Goal: Navigation & Orientation: Find specific page/section

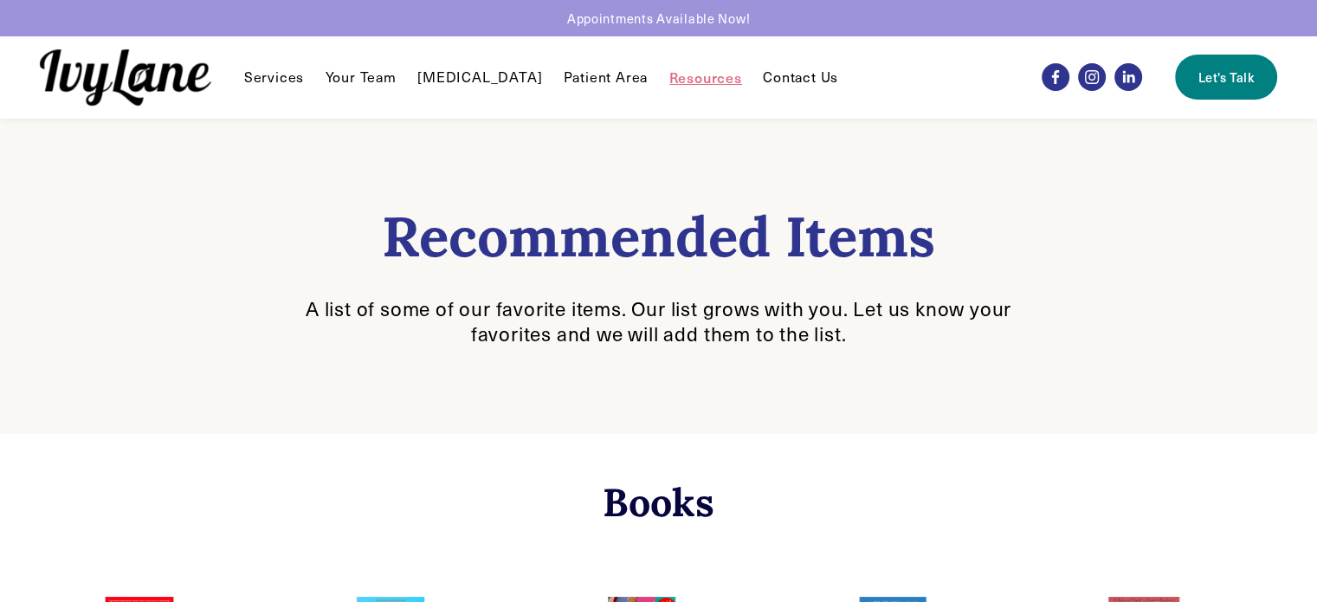
click at [297, 81] on span "Services" at bounding box center [274, 77] width 60 height 18
click at [469, 80] on link "[MEDICAL_DATA]" at bounding box center [479, 77] width 125 height 21
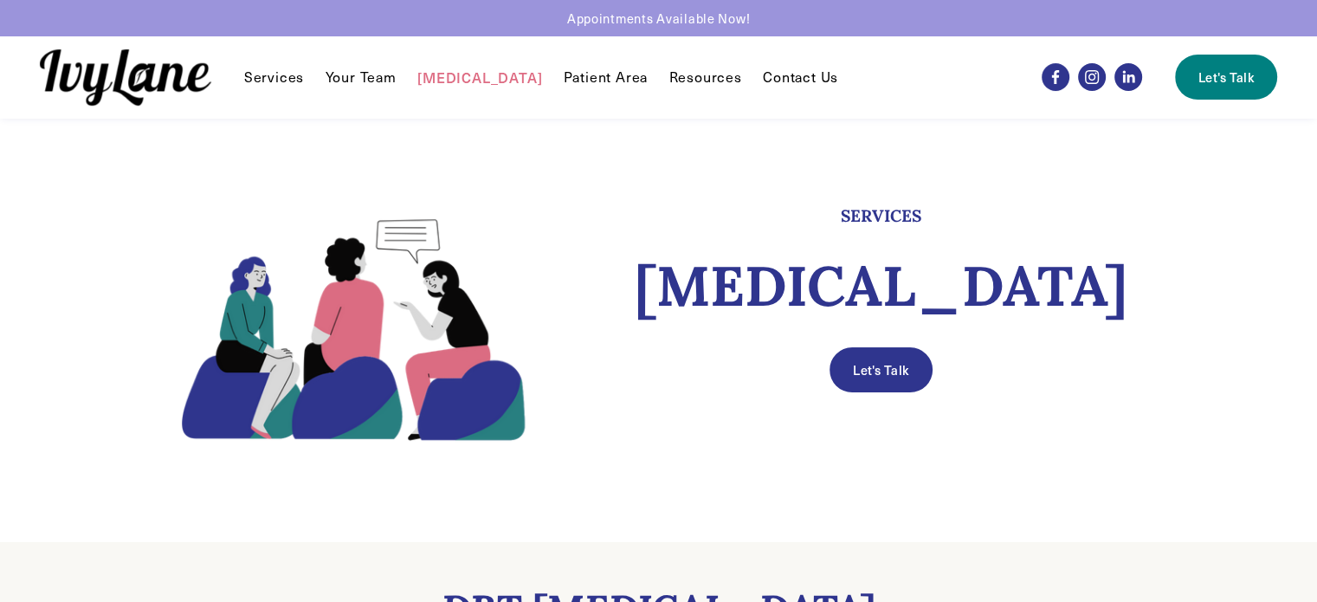
click at [294, 83] on span "Services" at bounding box center [274, 77] width 60 height 18
click at [0, 0] on span "Individual Therapy" at bounding box center [0, 0] width 0 height 0
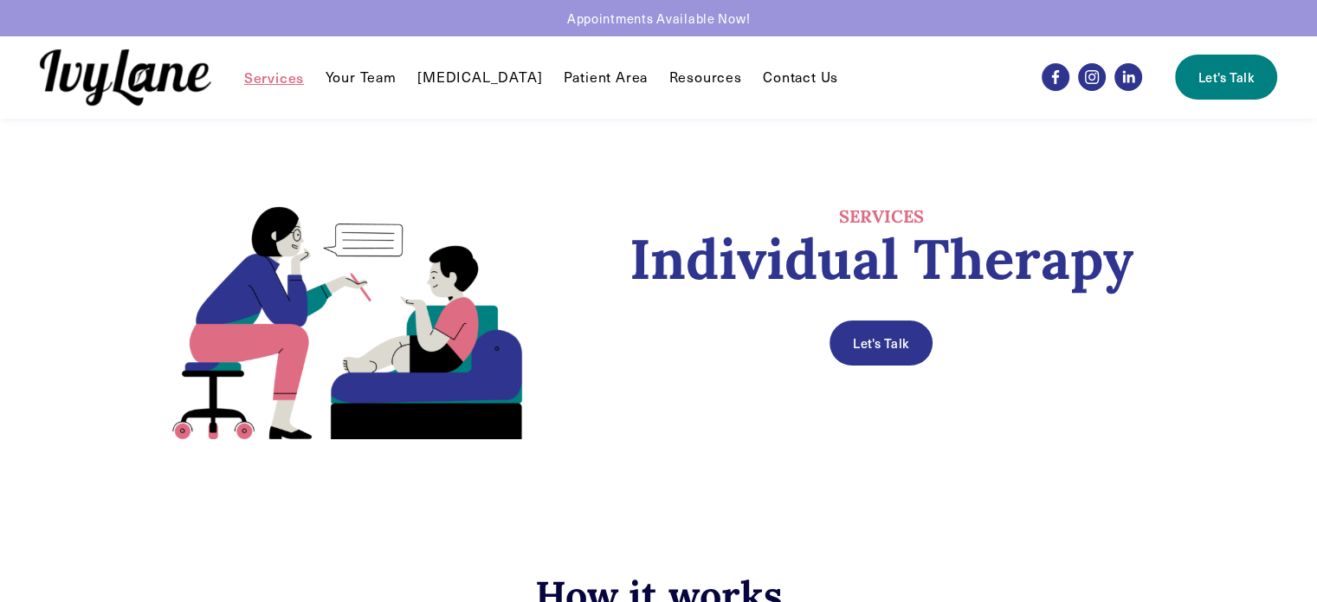
click at [780, 83] on link "Contact Us" at bounding box center [800, 77] width 75 height 21
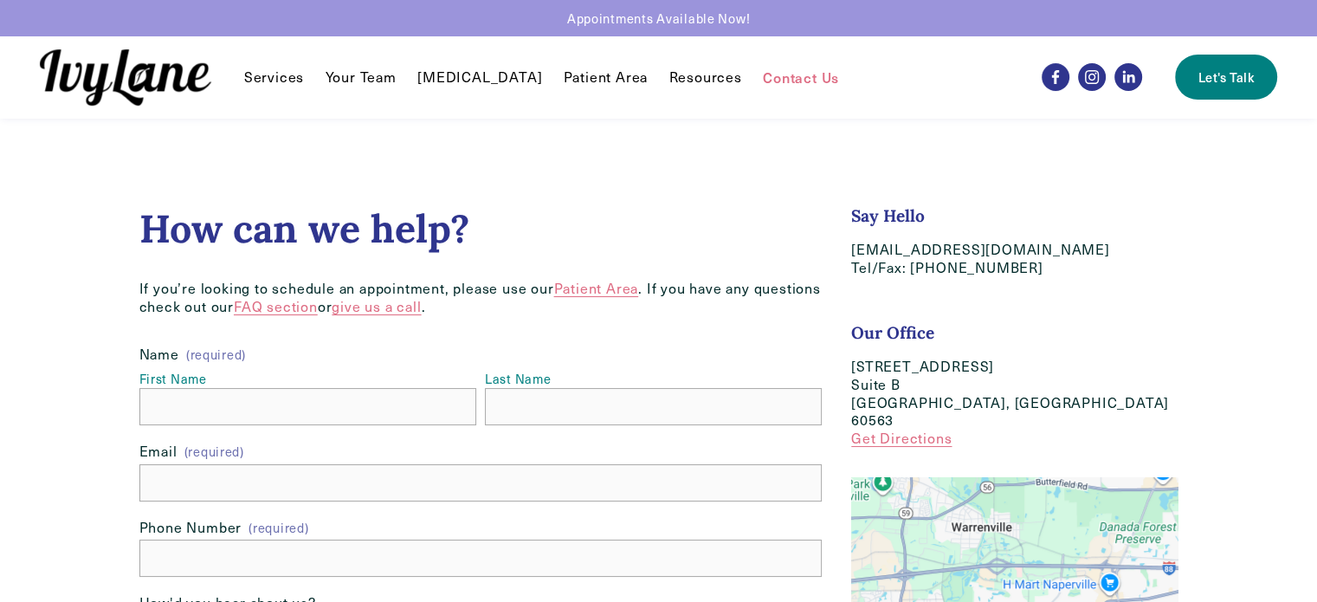
click at [675, 74] on span "Resources" at bounding box center [705, 77] width 73 height 18
click at [584, 70] on link "Patient Area" at bounding box center [606, 77] width 85 height 21
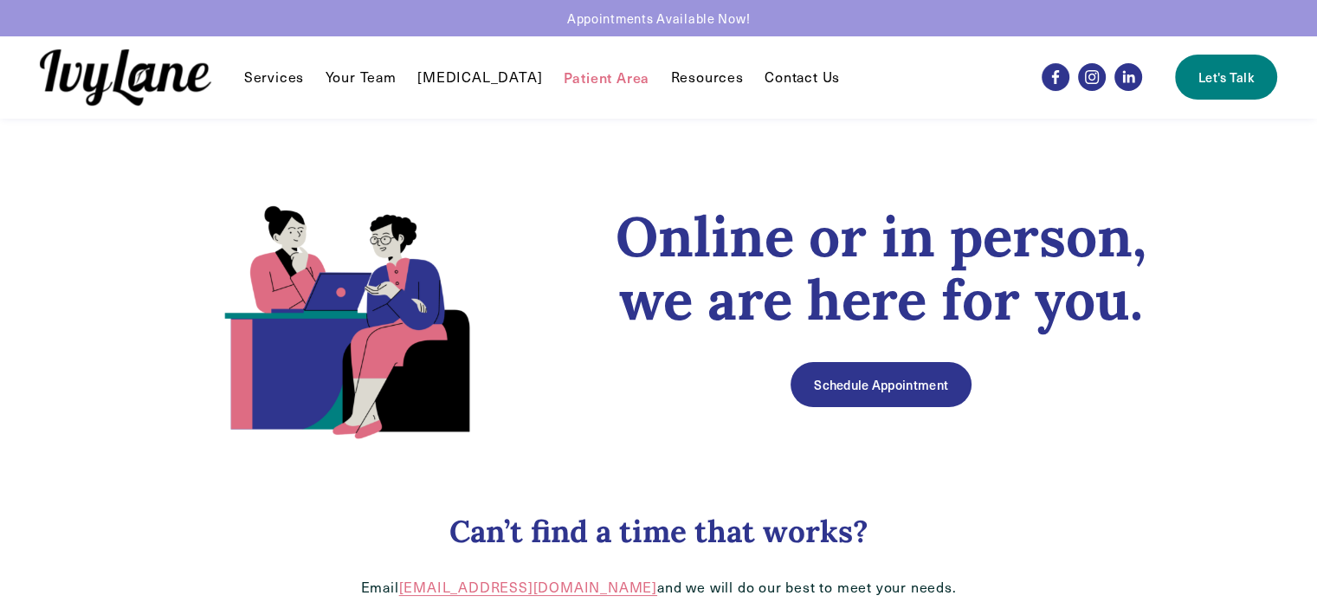
click at [373, 74] on link "Your Team" at bounding box center [361, 77] width 71 height 21
